Goal: Check status

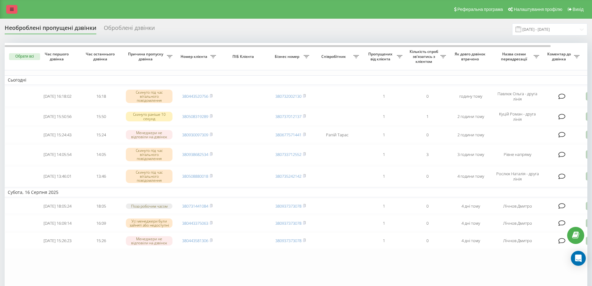
click at [11, 7] on icon at bounding box center [12, 9] width 4 height 4
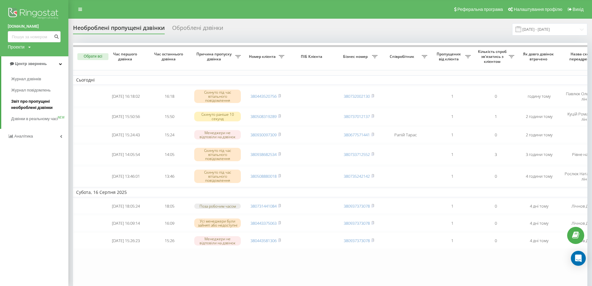
click at [32, 105] on span "Звіт про пропущені необроблені дзвінки" at bounding box center [38, 104] width 54 height 12
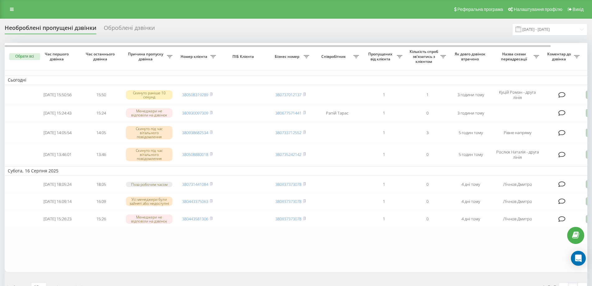
click at [12, 9] on icon at bounding box center [12, 9] width 4 height 4
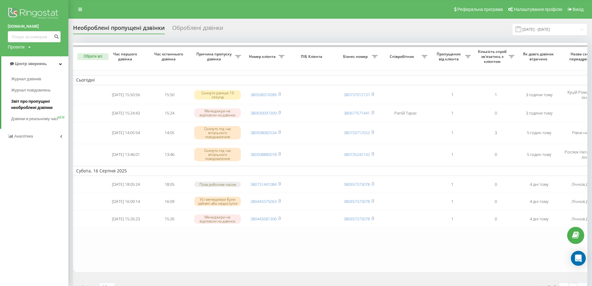
click at [18, 104] on span "Звіт про пропущені необроблені дзвінки" at bounding box center [38, 104] width 54 height 12
